Goal: Information Seeking & Learning: Learn about a topic

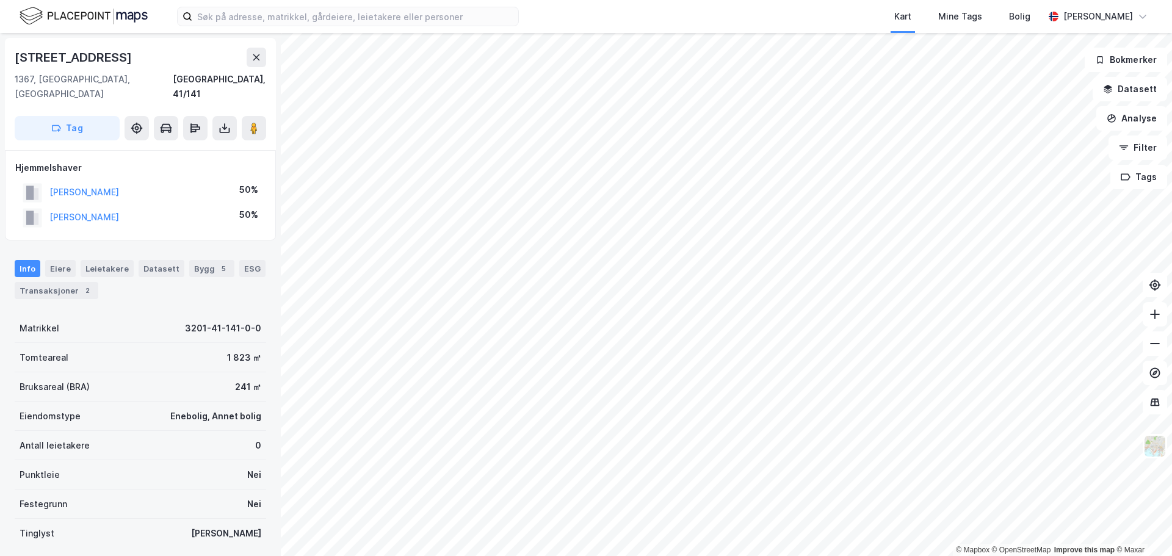
click at [45, 245] on div "Info [PERSON_NAME] Datasett Bygg 5 ESG Transaksjoner 2" at bounding box center [140, 274] width 281 height 59
click at [53, 260] on div "Eiere" at bounding box center [60, 268] width 31 height 17
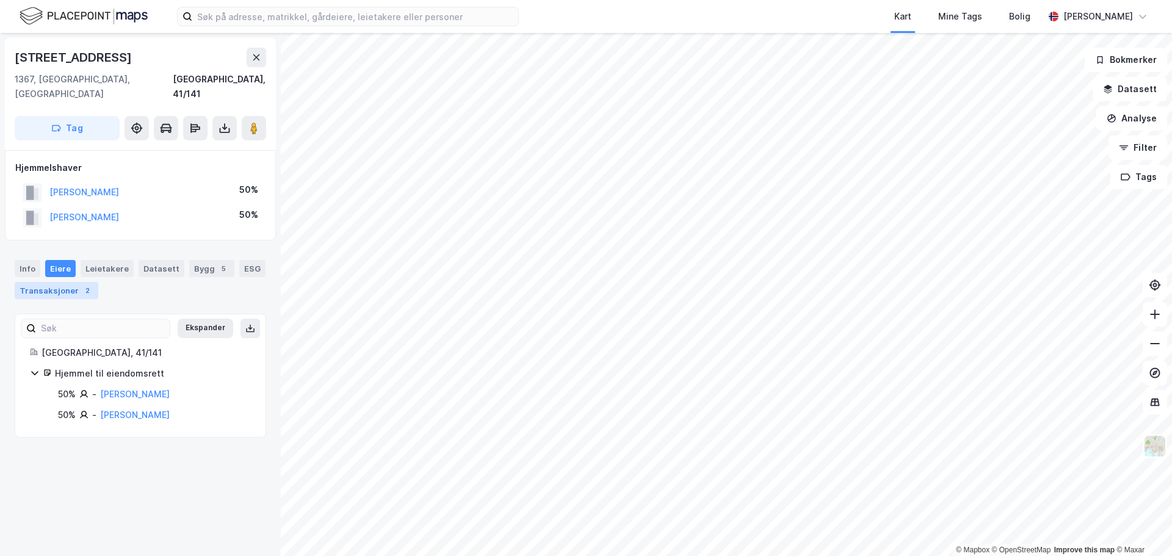
click at [76, 282] on div "Transaksjoner 2" at bounding box center [57, 290] width 84 height 17
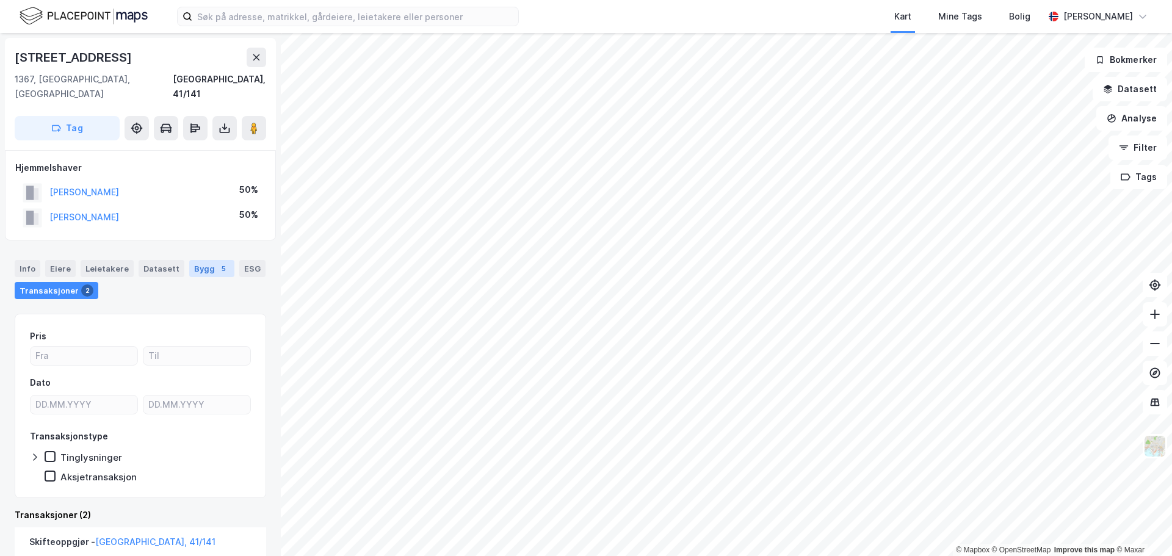
click at [198, 260] on div "Bygg 5" at bounding box center [211, 268] width 45 height 17
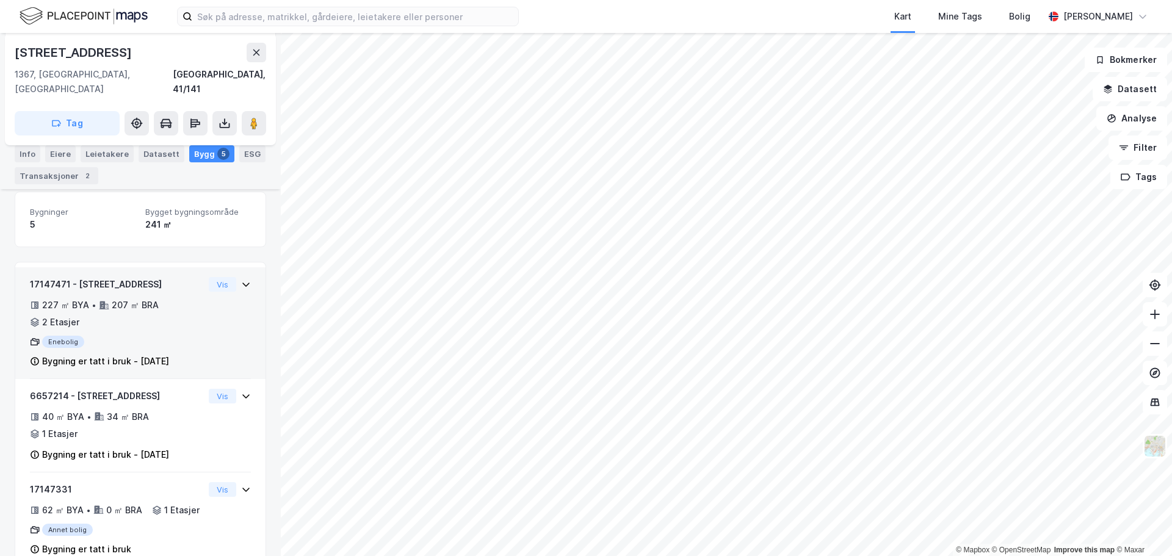
scroll to position [183, 0]
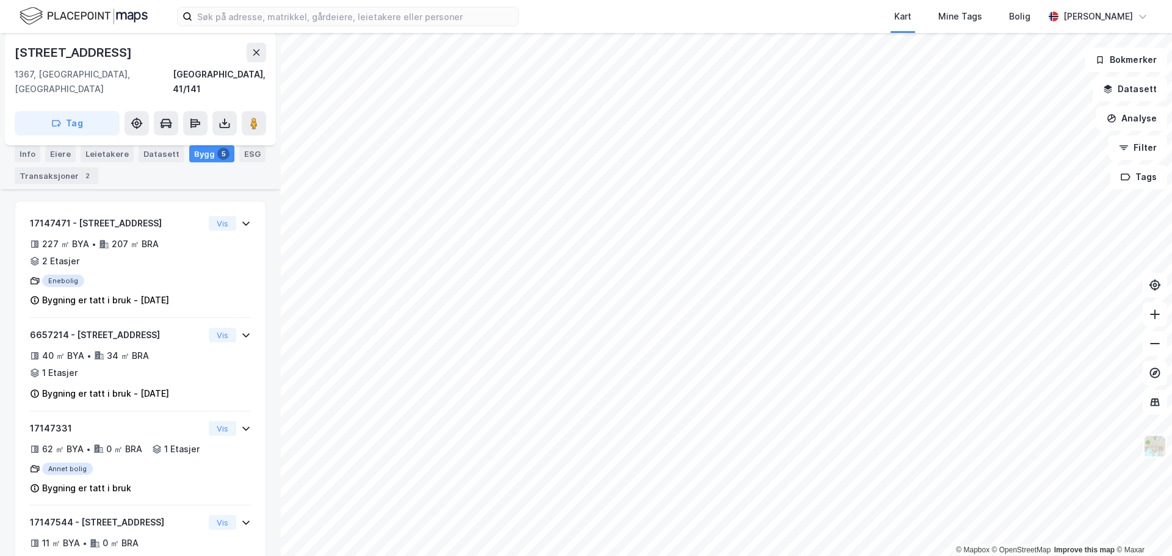
scroll to position [1, 0]
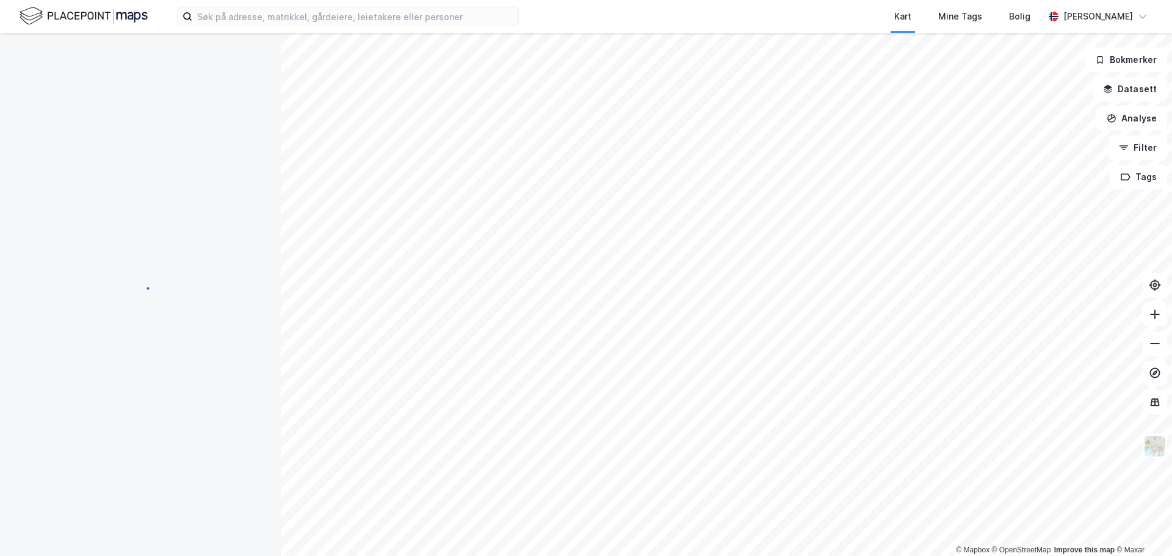
scroll to position [1, 0]
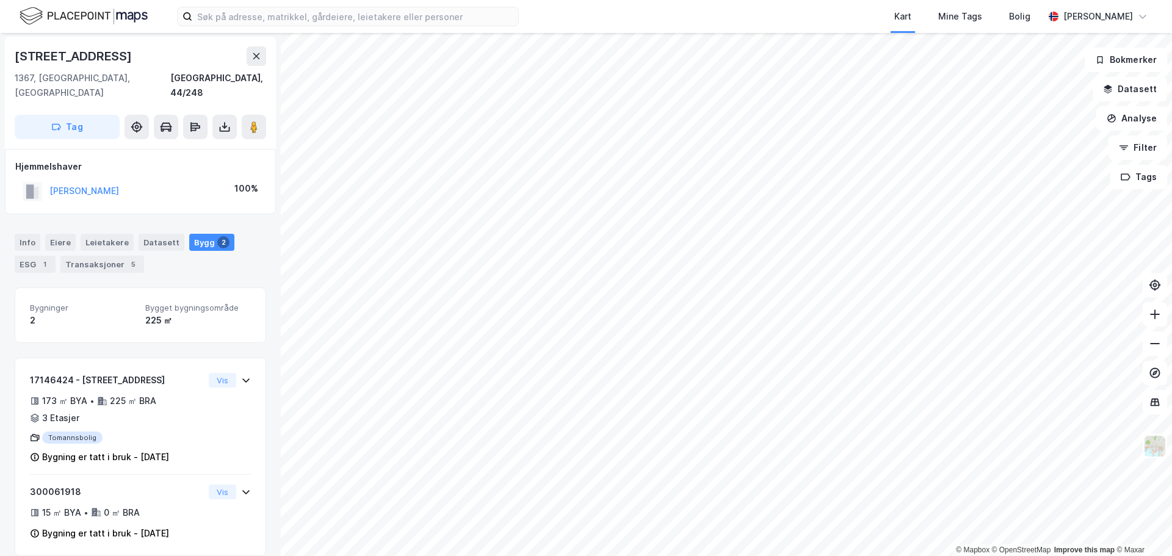
scroll to position [1, 0]
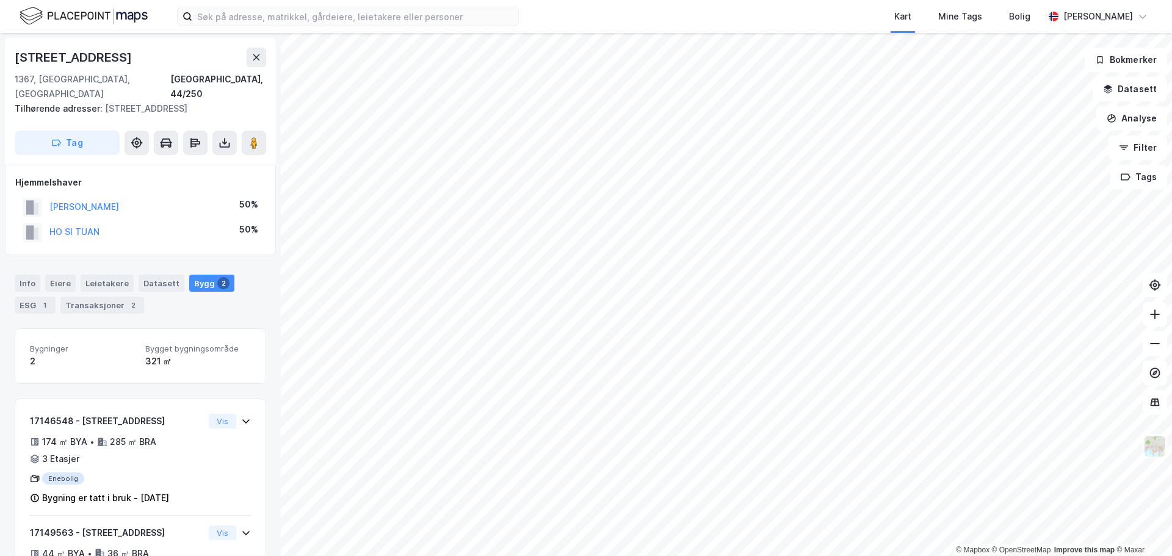
scroll to position [1, 0]
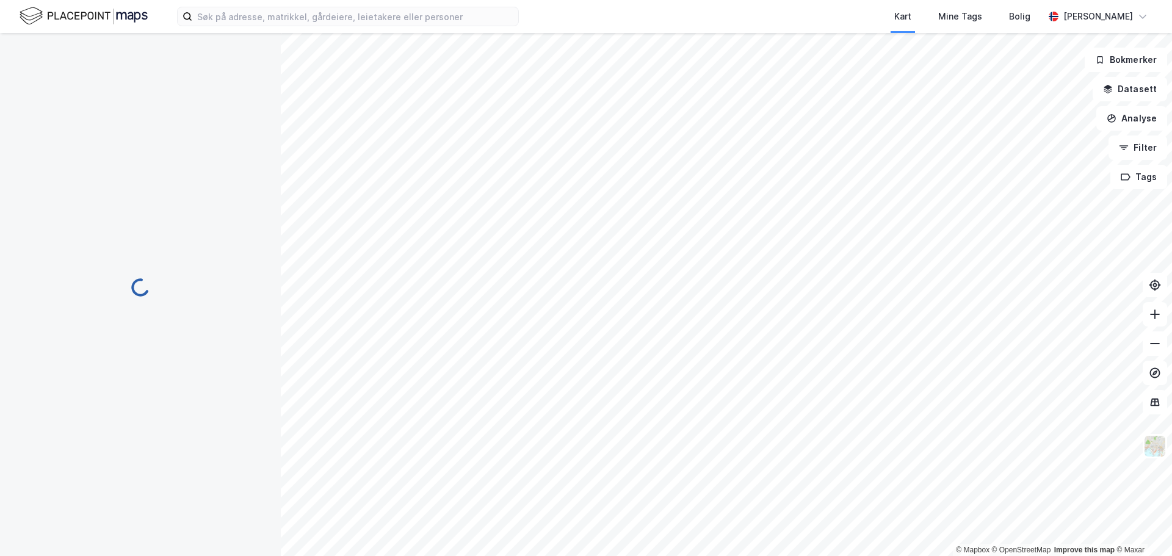
scroll to position [1, 0]
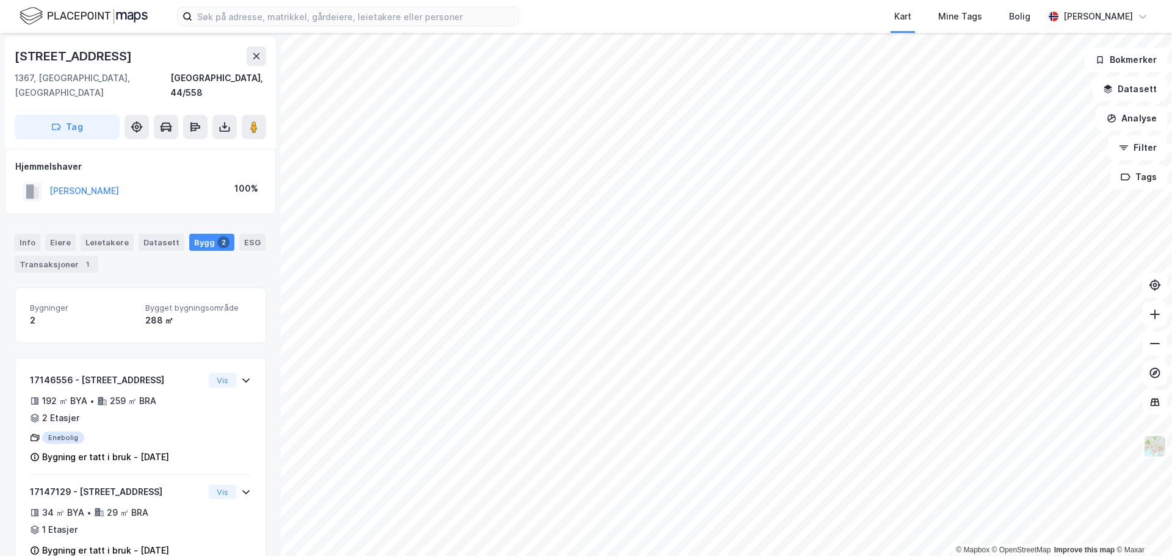
scroll to position [1, 0]
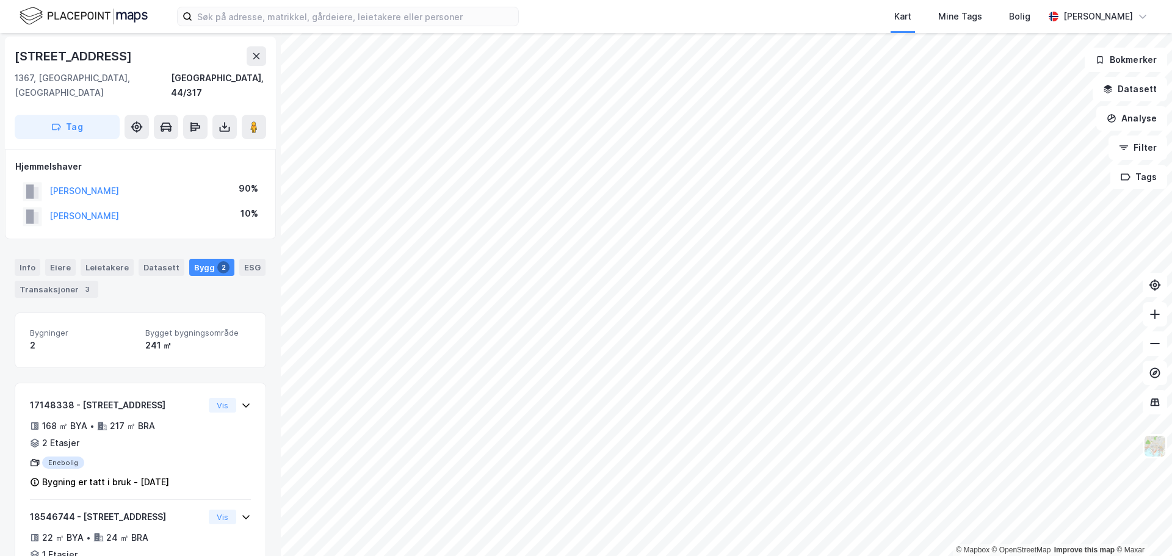
scroll to position [1, 0]
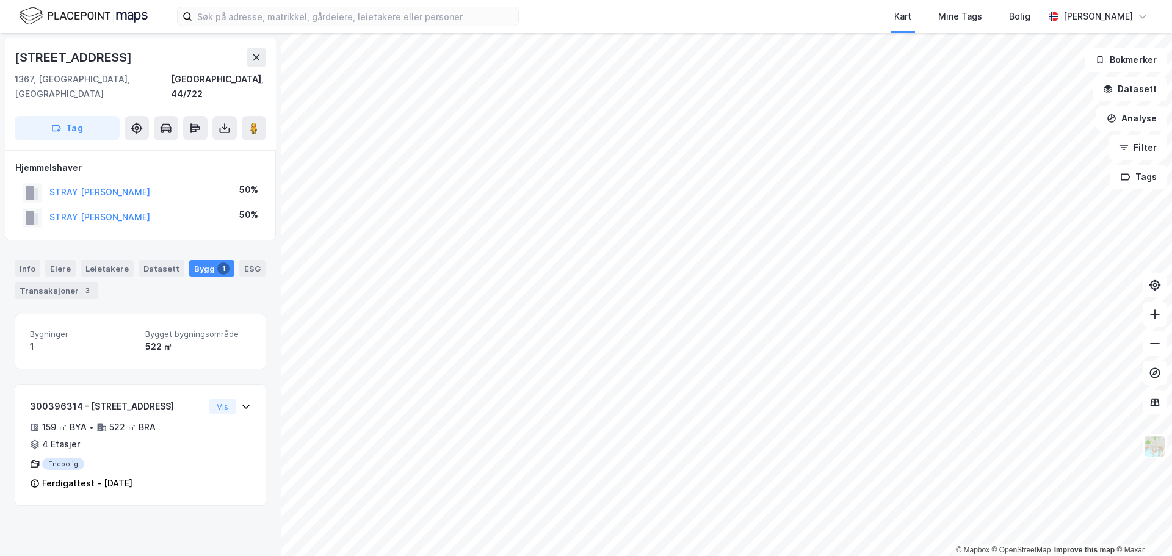
scroll to position [1, 0]
click at [61, 282] on div "Transaksjoner 3" at bounding box center [57, 290] width 84 height 17
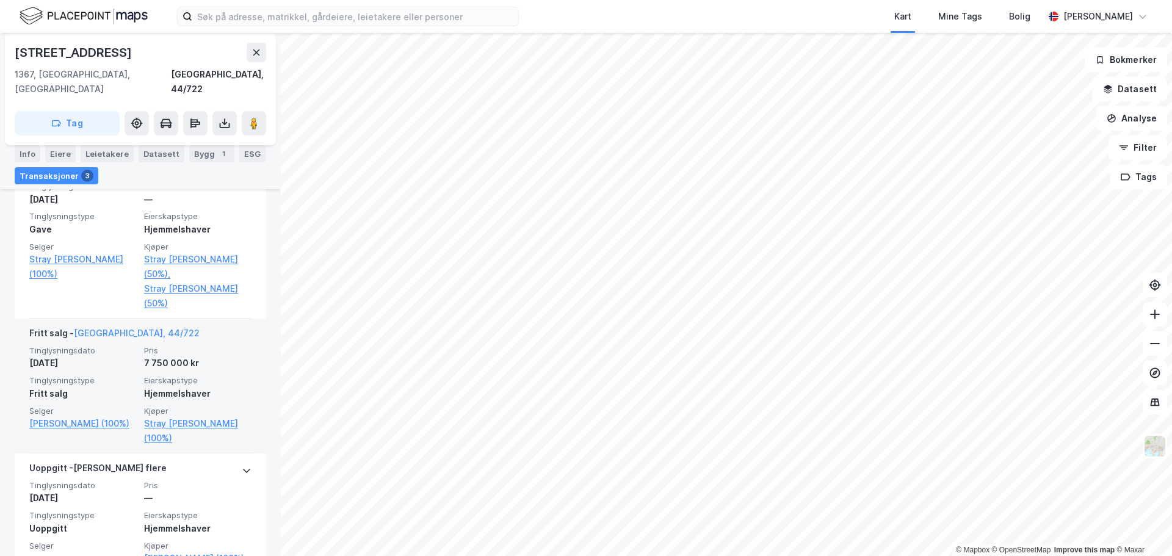
scroll to position [344, 0]
